Goal: Information Seeking & Learning: Learn about a topic

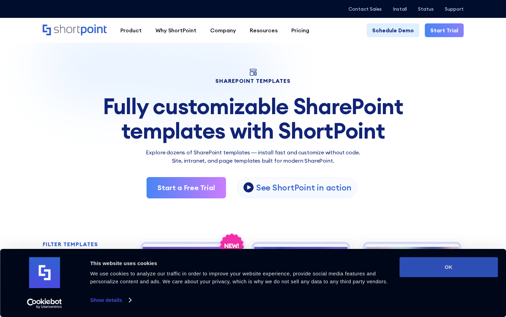
click at [413, 266] on button "OK" at bounding box center [449, 267] width 98 height 20
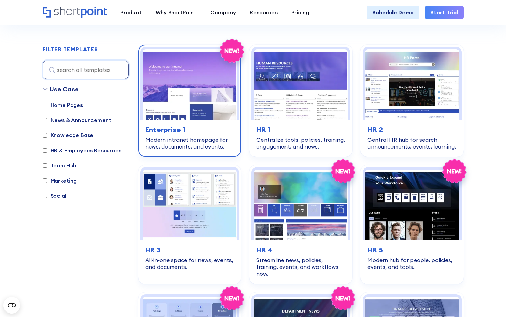
scroll to position [205, 0]
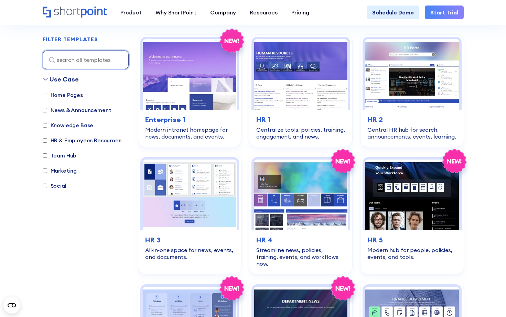
click at [94, 56] on input at bounding box center [86, 60] width 86 height 19
click at [61, 142] on label "HR & Employees Resources" at bounding box center [82, 140] width 79 height 8
click at [47, 142] on input "HR & Employees Resources" at bounding box center [45, 140] width 4 height 4
checkbox input "true"
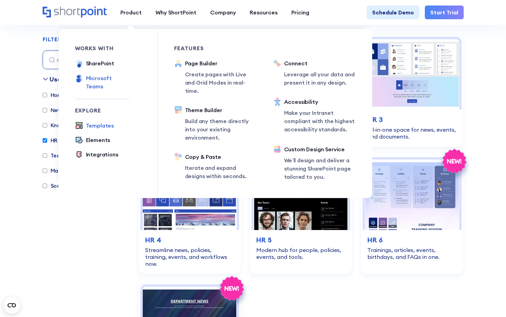
click at [120, 77] on div "Microsoft Teams" at bounding box center [108, 82] width 44 height 17
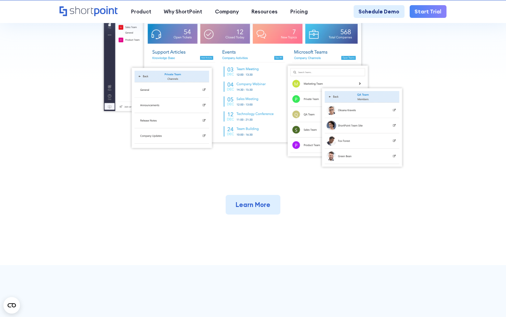
scroll to position [236, 0]
click at [239, 200] on link "Learn More" at bounding box center [253, 205] width 55 height 20
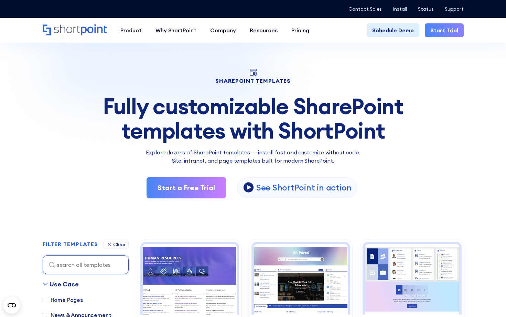
scroll to position [205, 0]
